Goal: Task Accomplishment & Management: Manage account settings

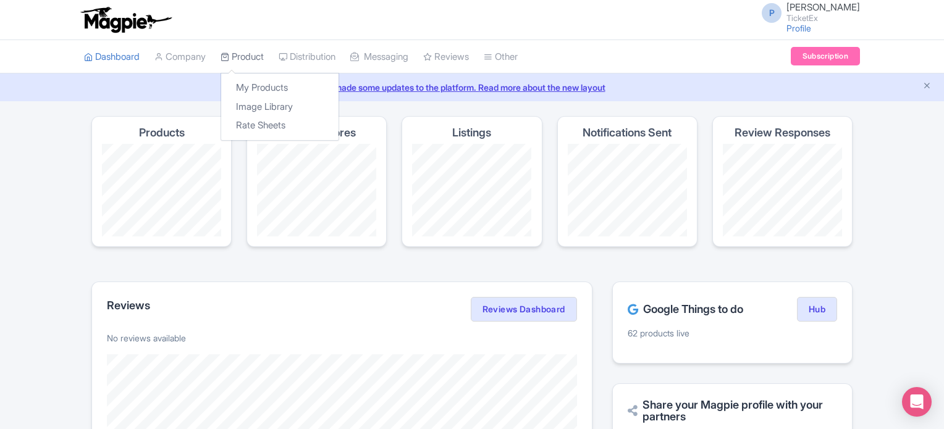
click at [264, 57] on link "Product" at bounding box center [241, 57] width 43 height 34
click at [264, 78] on link "My Products" at bounding box center [279, 87] width 117 height 19
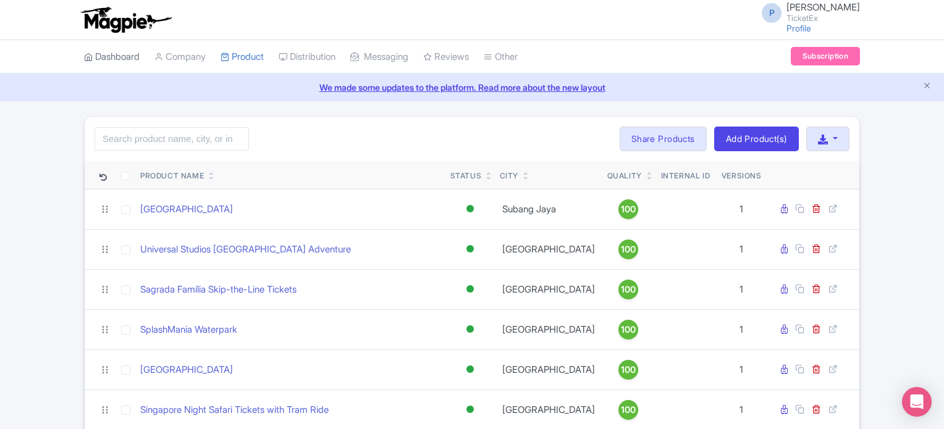
click at [116, 52] on link "Dashboard" at bounding box center [112, 57] width 56 height 34
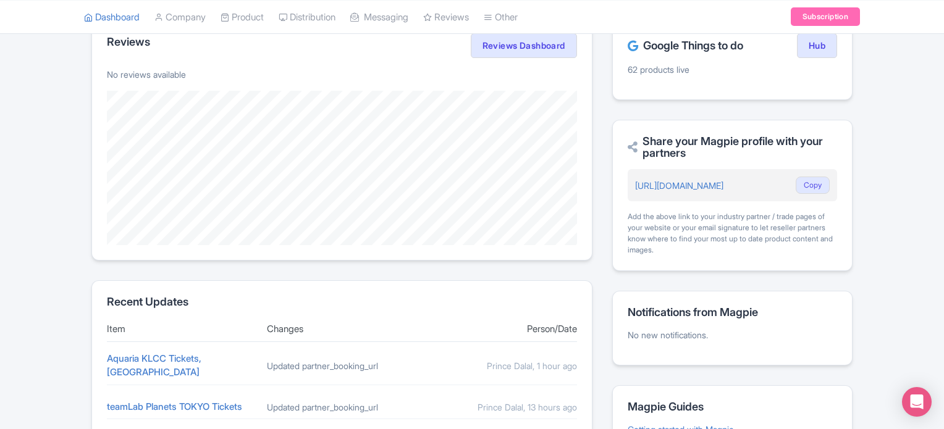
scroll to position [237, 0]
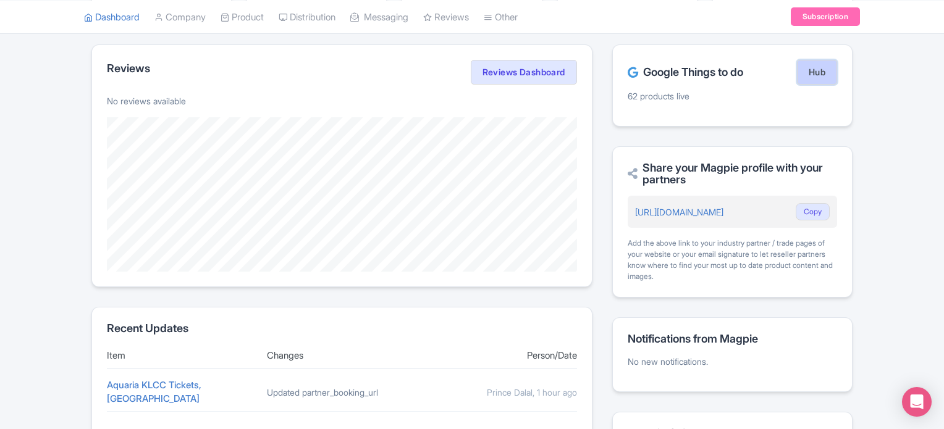
click at [818, 76] on link "Hub" at bounding box center [817, 72] width 40 height 25
click at [818, 24] on link "Subscription" at bounding box center [825, 16] width 69 height 19
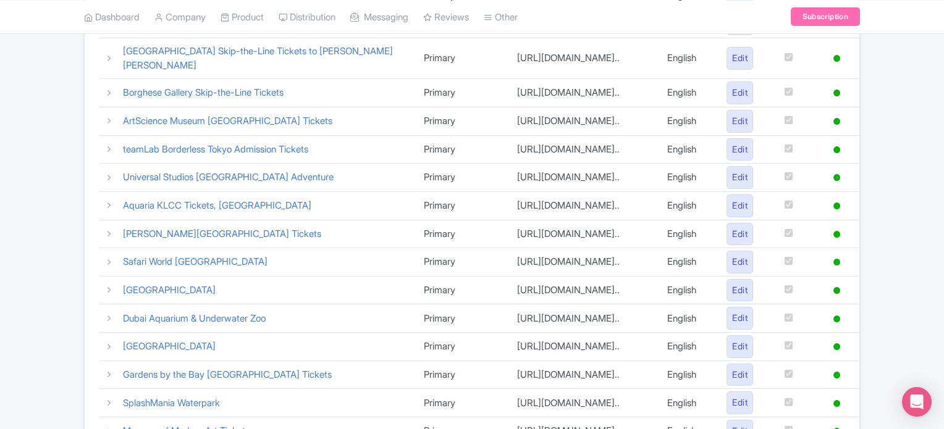
scroll to position [625, 0]
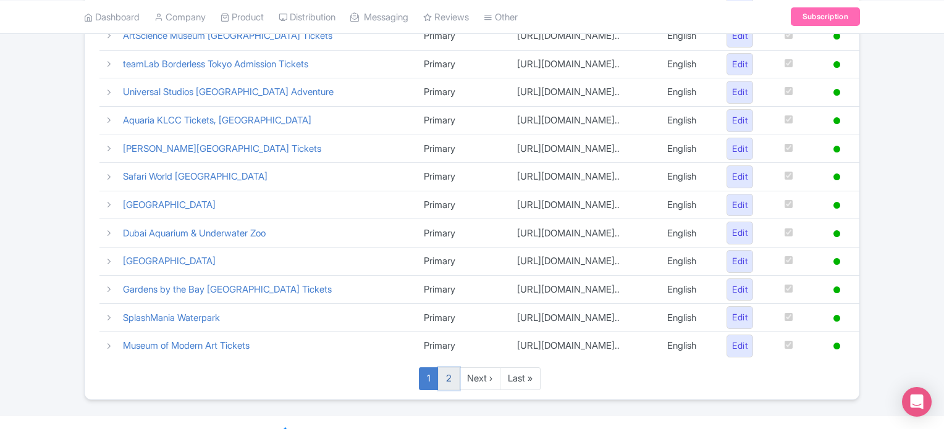
click at [449, 367] on link "2" at bounding box center [449, 378] width 22 height 23
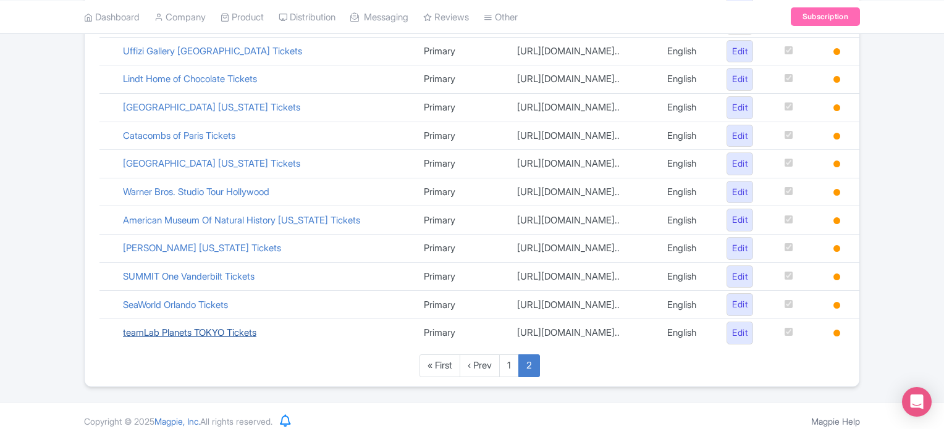
scroll to position [635, 0]
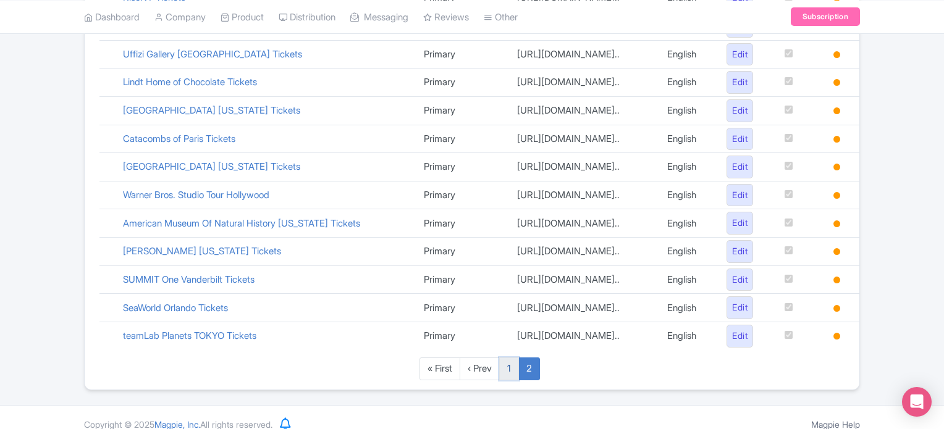
click at [510, 365] on link "1" at bounding box center [509, 369] width 20 height 23
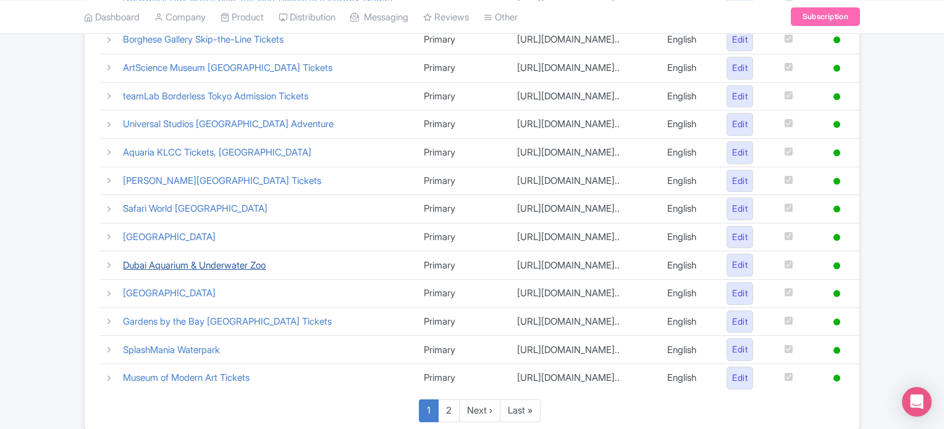
scroll to position [605, 0]
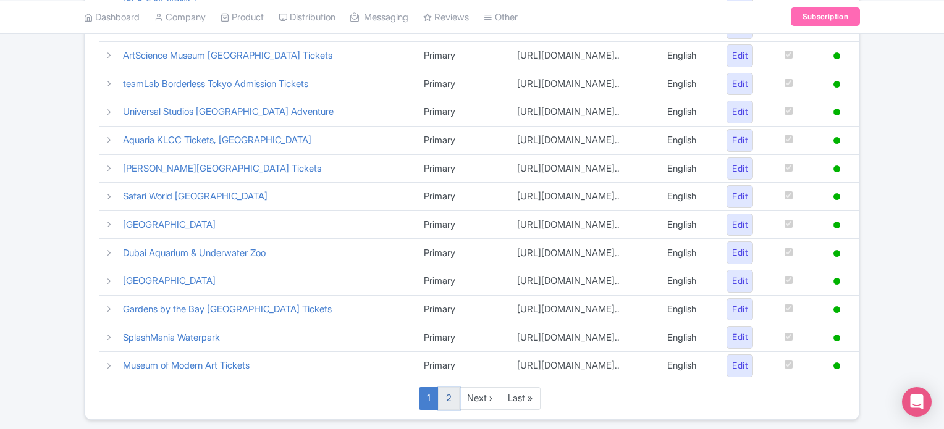
click at [453, 387] on link "2" at bounding box center [449, 398] width 22 height 23
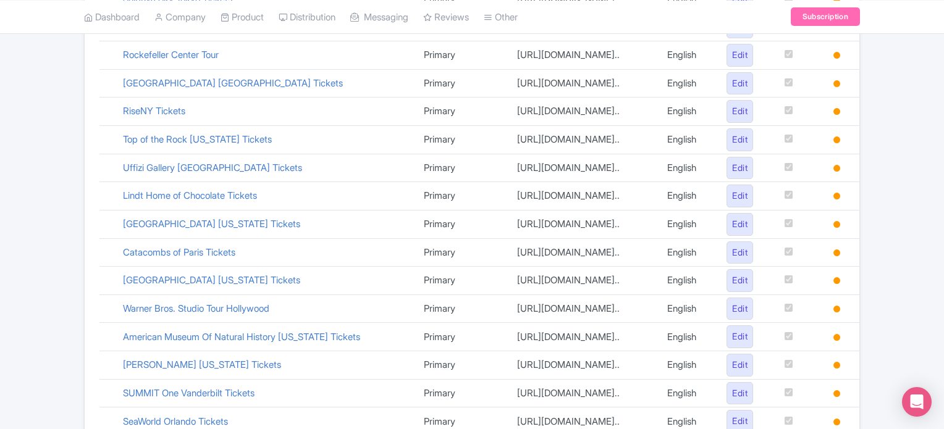
scroll to position [638, 0]
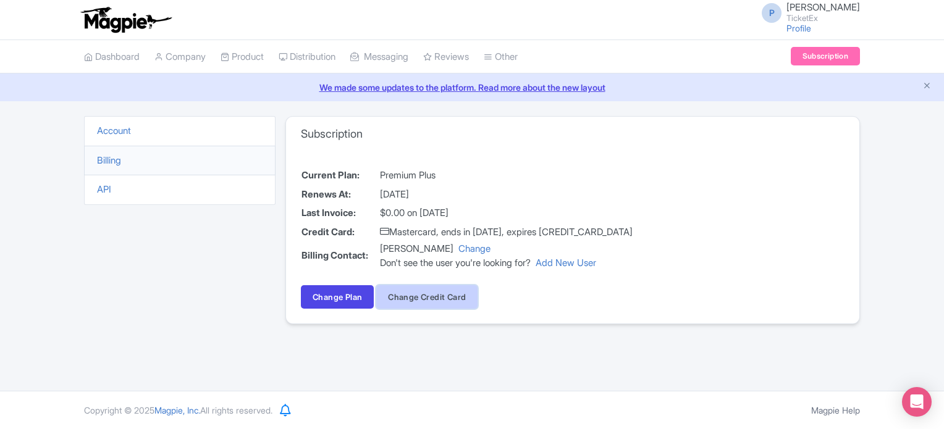
click at [418, 298] on button "Change Credit Card" at bounding box center [426, 296] width 101 height 23
click at [104, 157] on link "Billing" at bounding box center [109, 160] width 24 height 12
click at [111, 130] on link "Account" at bounding box center [114, 131] width 34 height 12
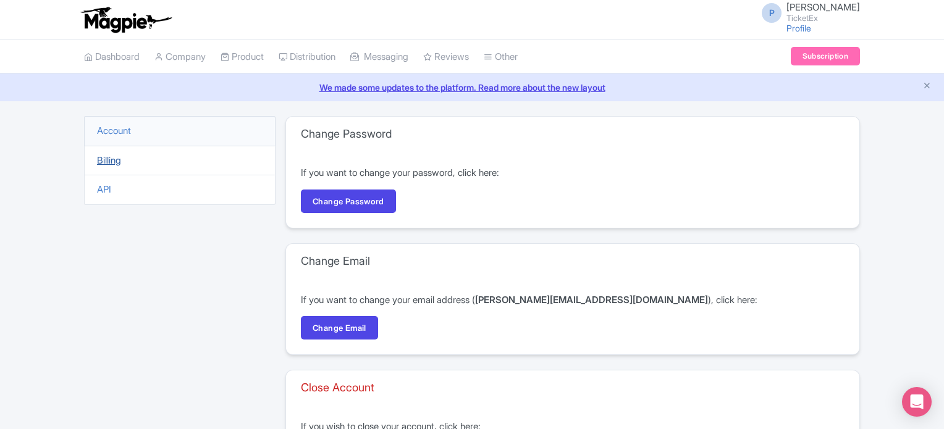
click at [111, 154] on link "Billing" at bounding box center [109, 160] width 24 height 12
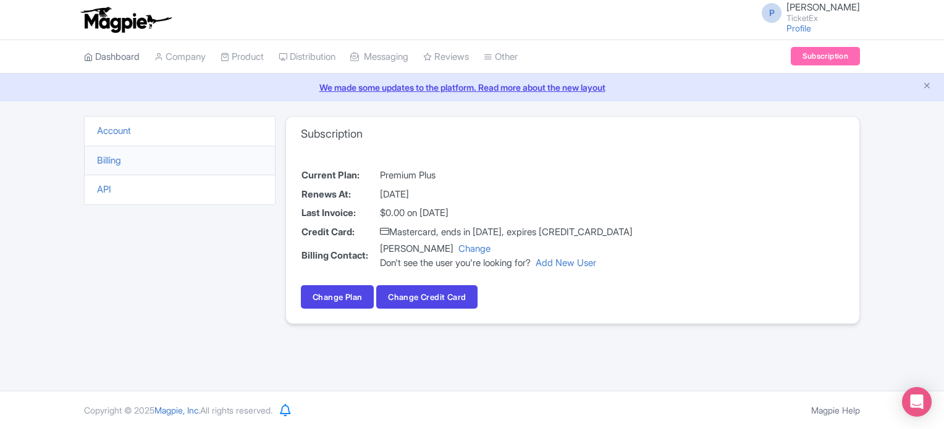
click at [124, 56] on link "Dashboard" at bounding box center [112, 57] width 56 height 34
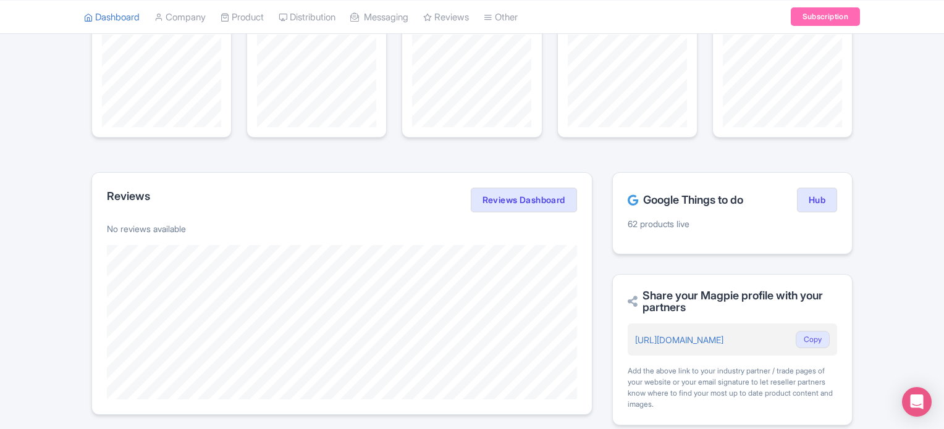
scroll to position [107, 0]
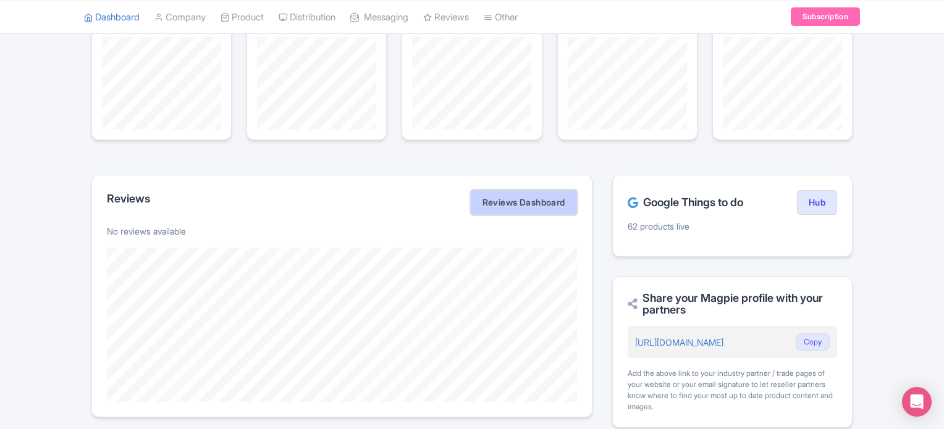
click at [510, 199] on link "Reviews Dashboard" at bounding box center [524, 202] width 106 height 25
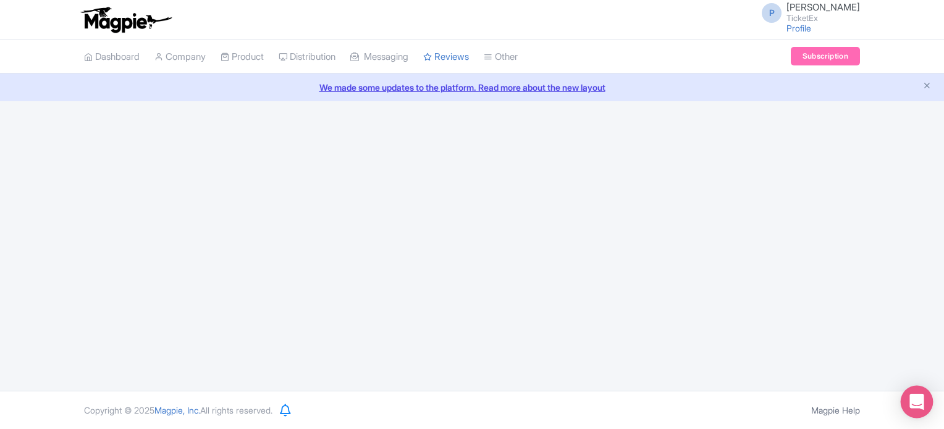
click at [915, 402] on icon "Open Intercom Messenger" at bounding box center [916, 402] width 14 height 16
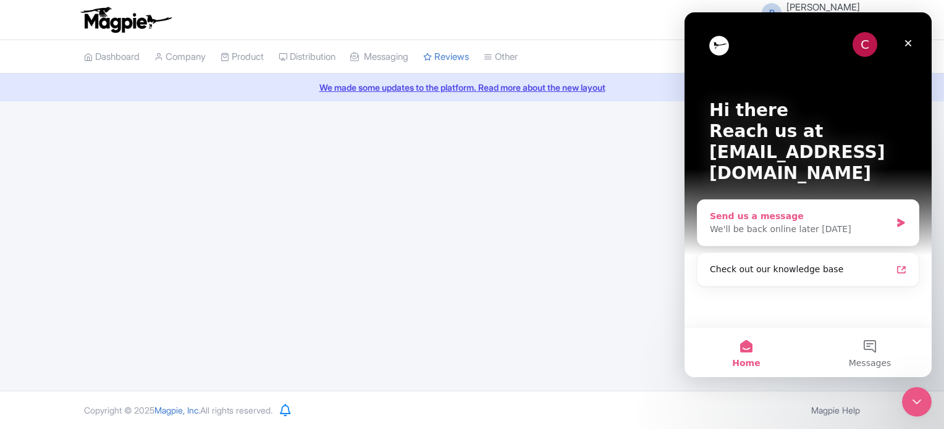
click at [760, 210] on div "Send us a message" at bounding box center [800, 216] width 181 height 13
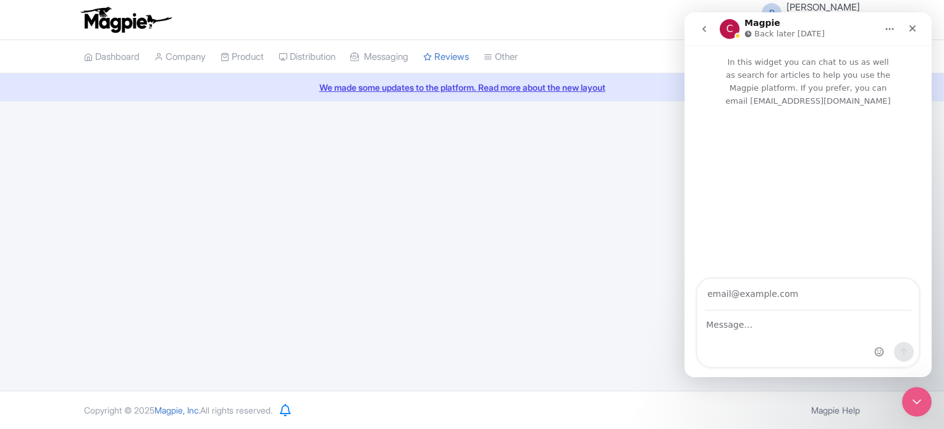
click at [892, 30] on icon "Home" at bounding box center [889, 29] width 10 height 10
click at [917, 29] on icon "Close" at bounding box center [912, 28] width 10 height 10
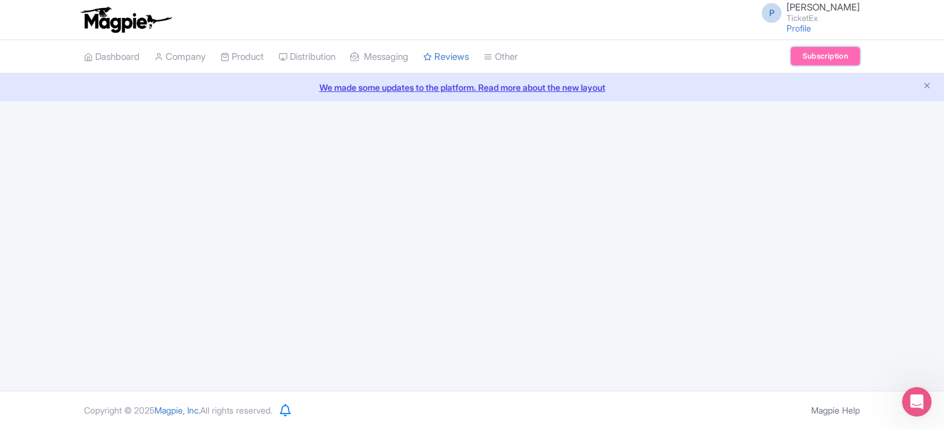
click at [815, 54] on link "Subscription" at bounding box center [825, 56] width 69 height 19
